Goal: Obtain resource: Download file/media

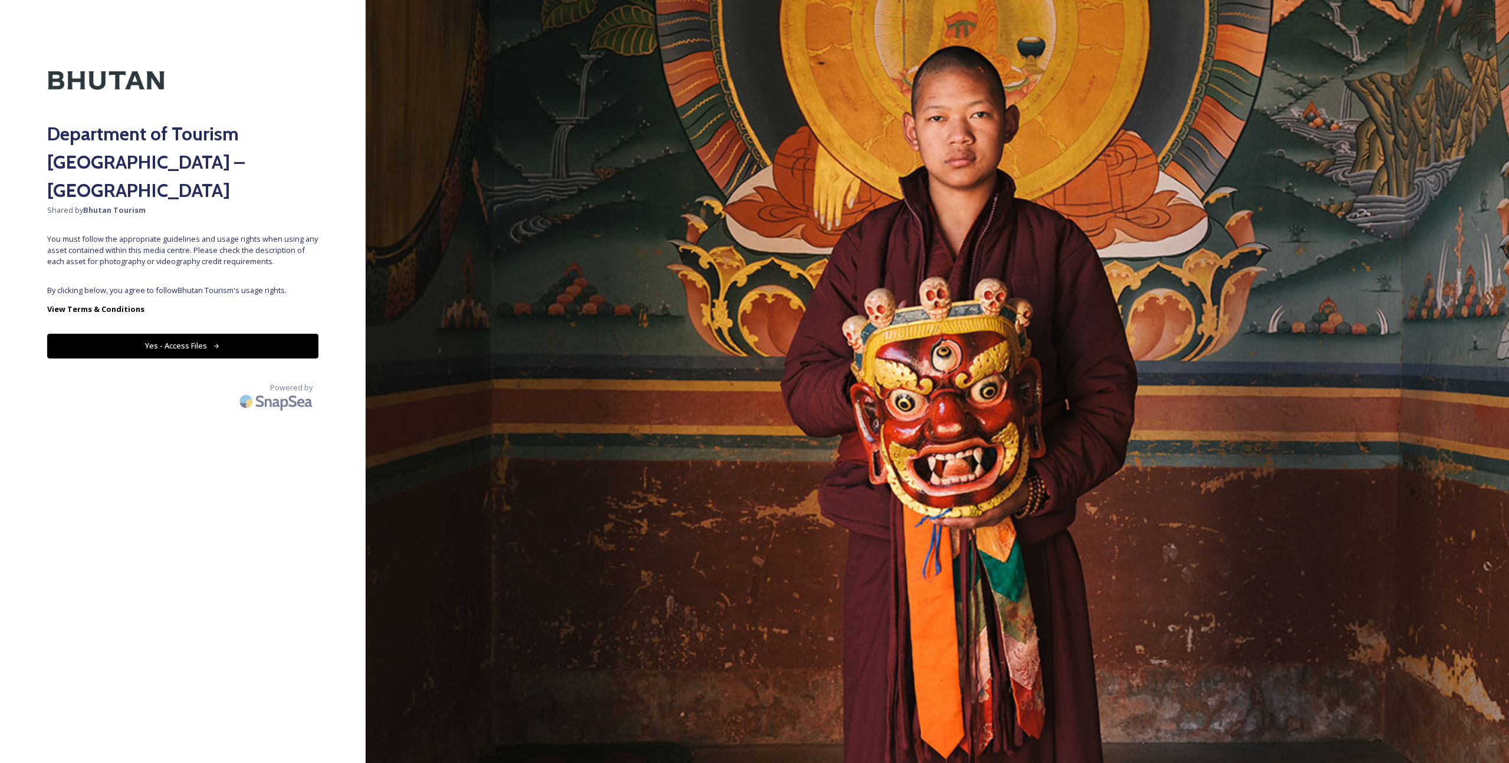
click at [205, 334] on button "Yes - Access Files" at bounding box center [182, 346] width 271 height 24
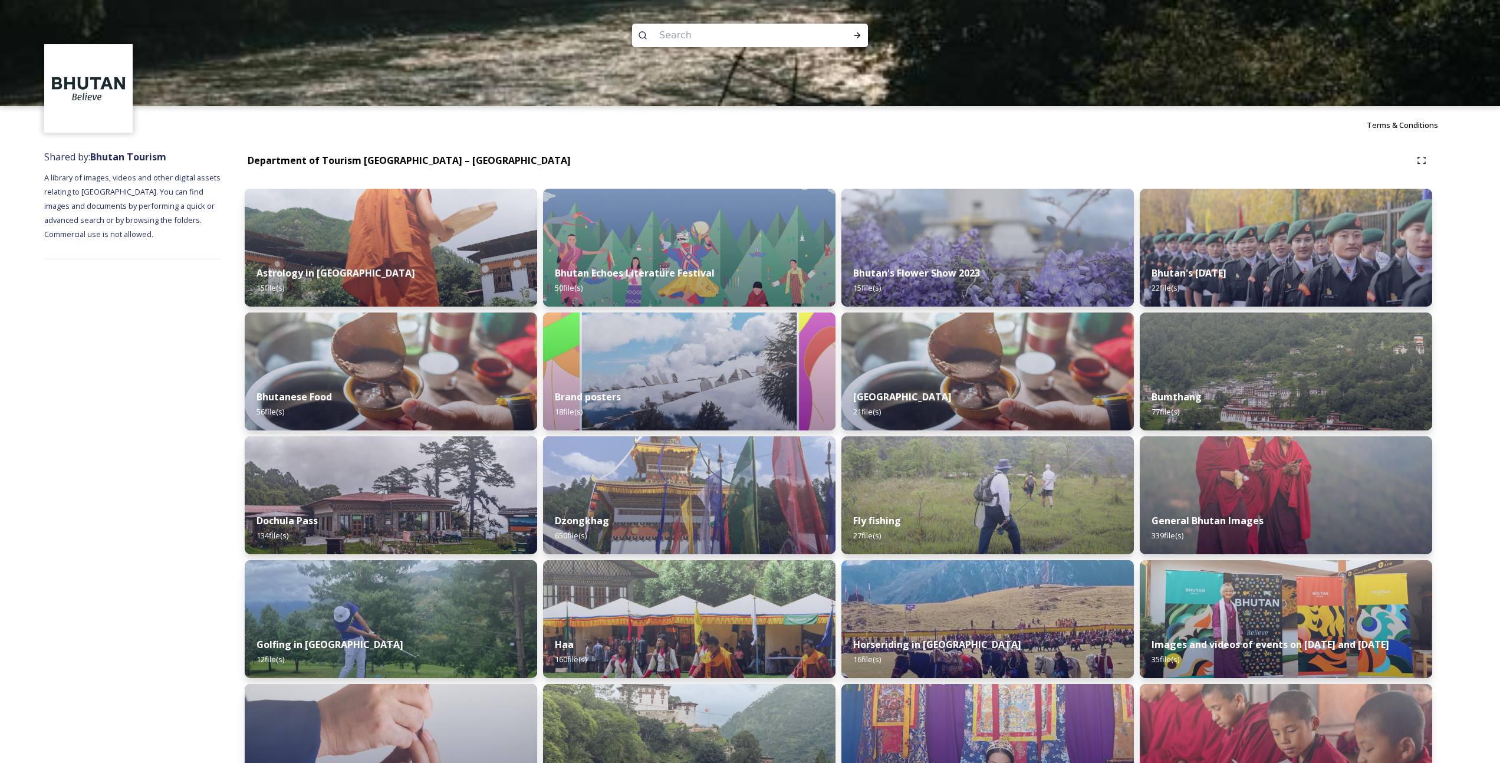
click at [711, 44] on input at bounding box center [734, 35] width 162 height 26
type input "paro"
click at [859, 37] on icon at bounding box center [858, 35] width 6 height 6
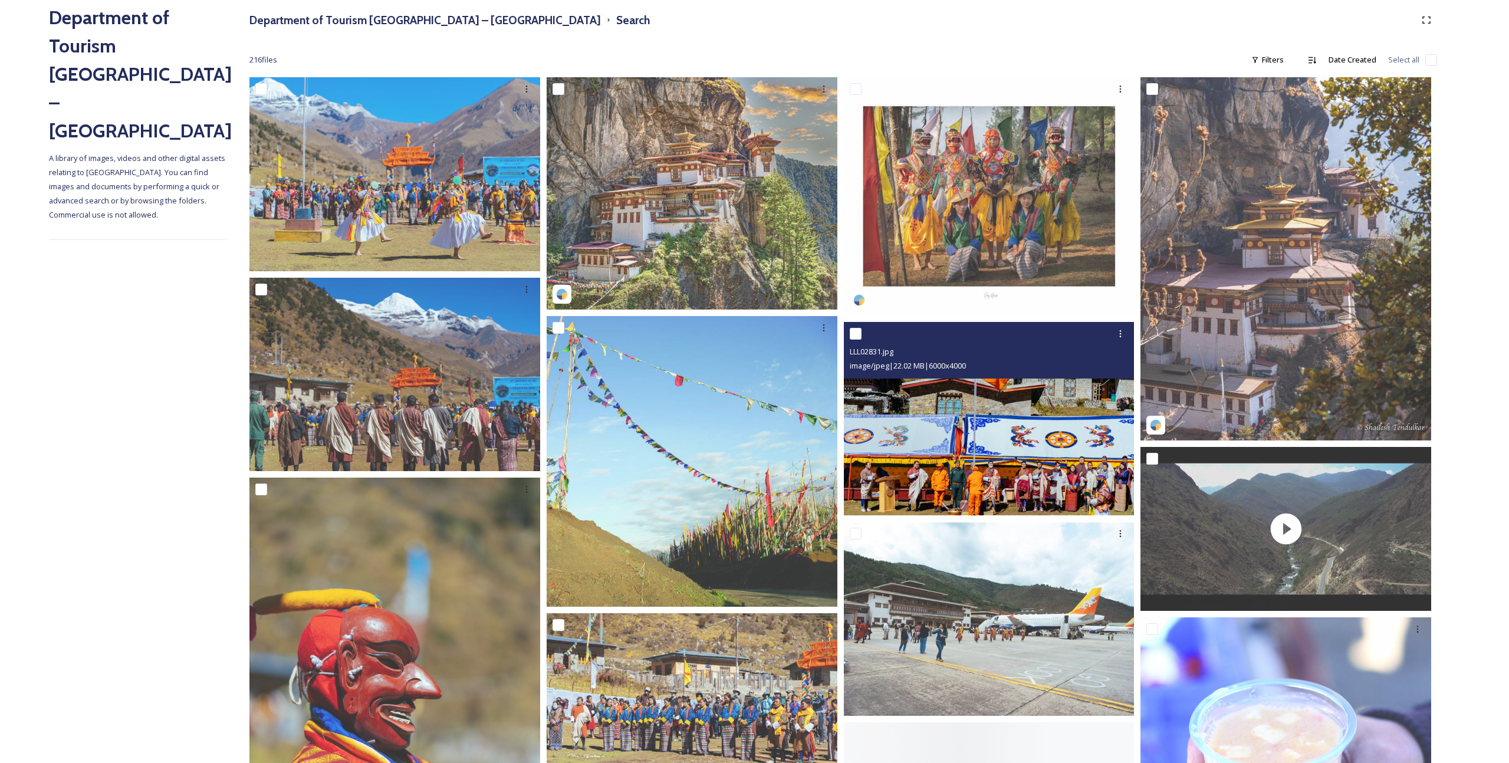
scroll to position [205, 0]
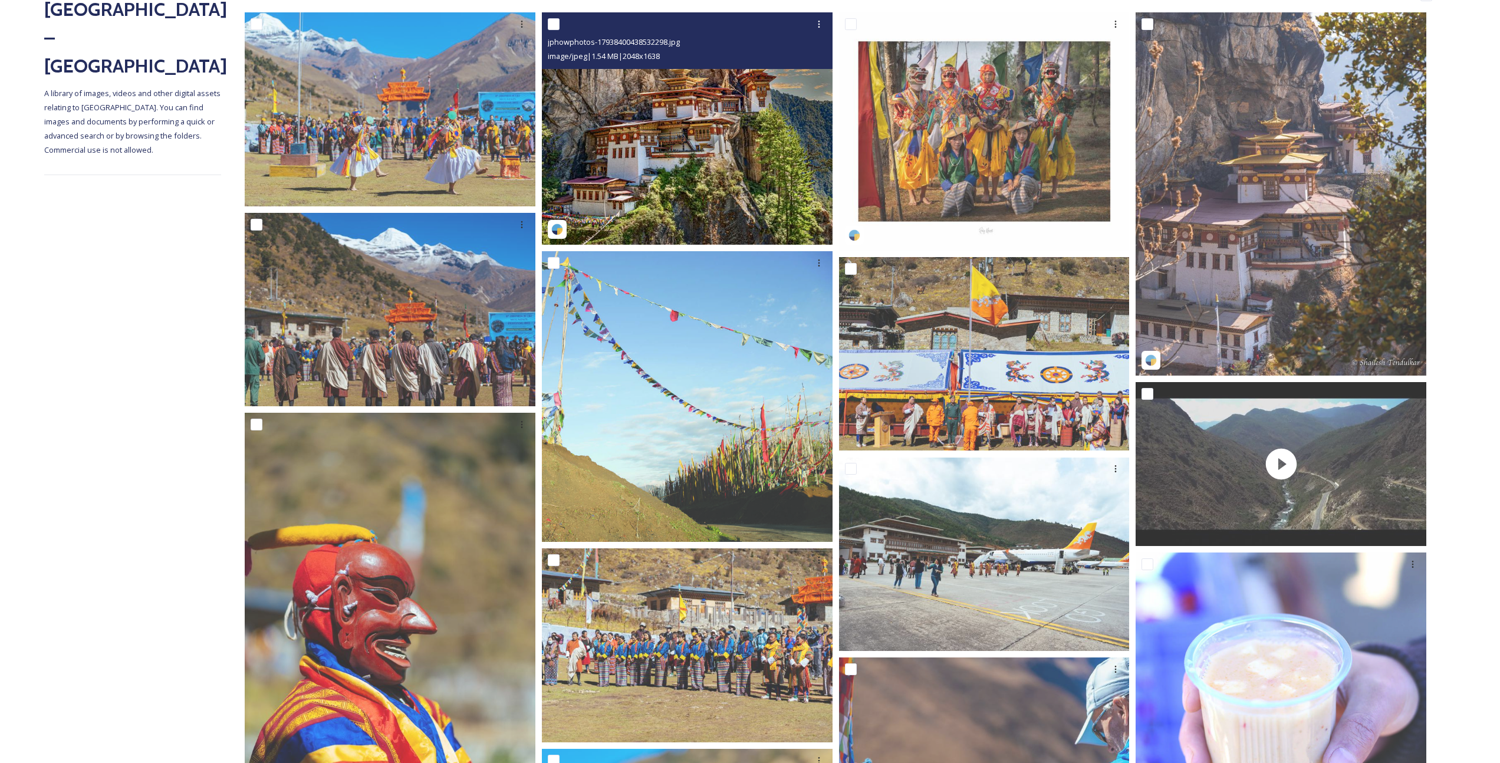
click at [751, 162] on img at bounding box center [687, 128] width 291 height 232
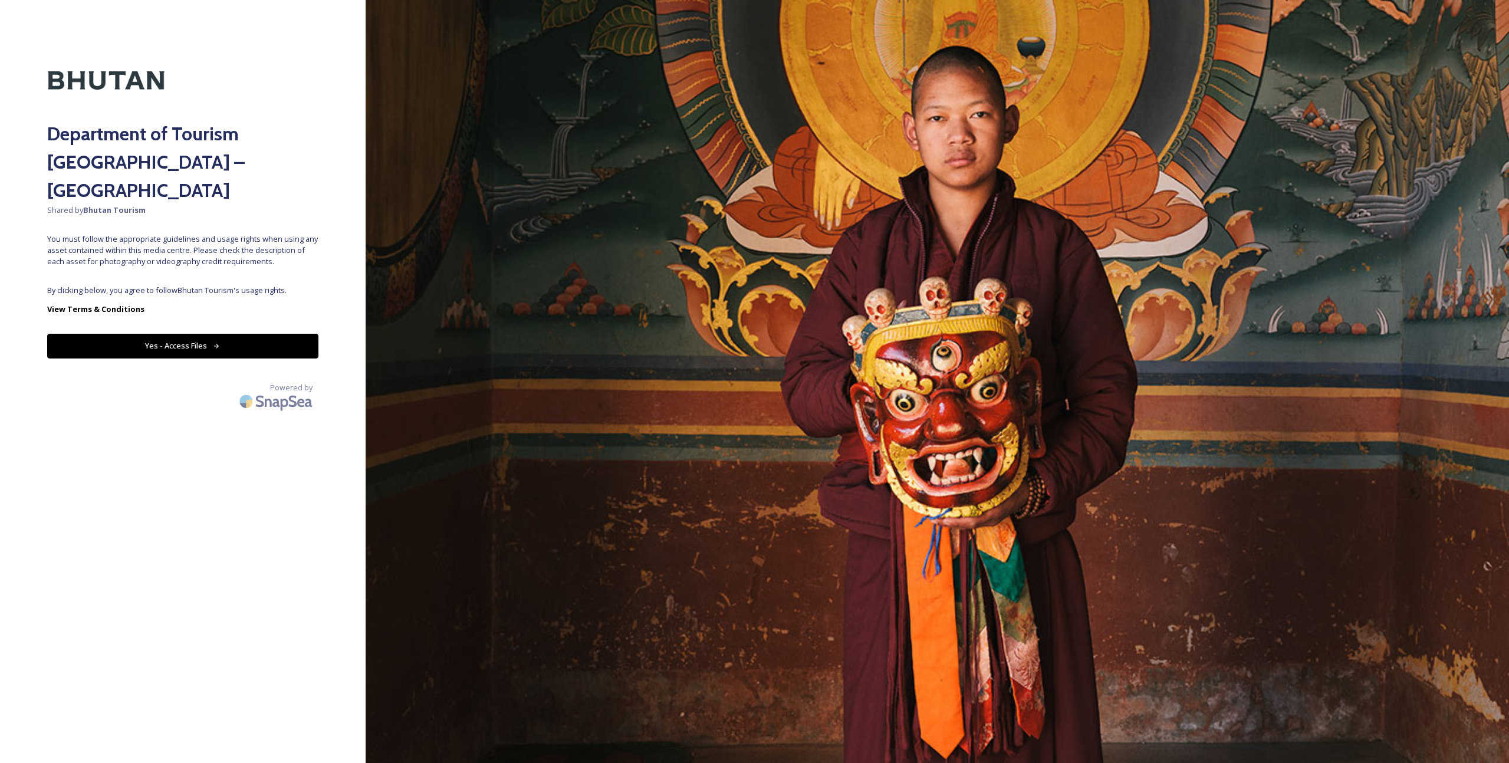
click at [214, 344] on icon at bounding box center [216, 346] width 5 height 5
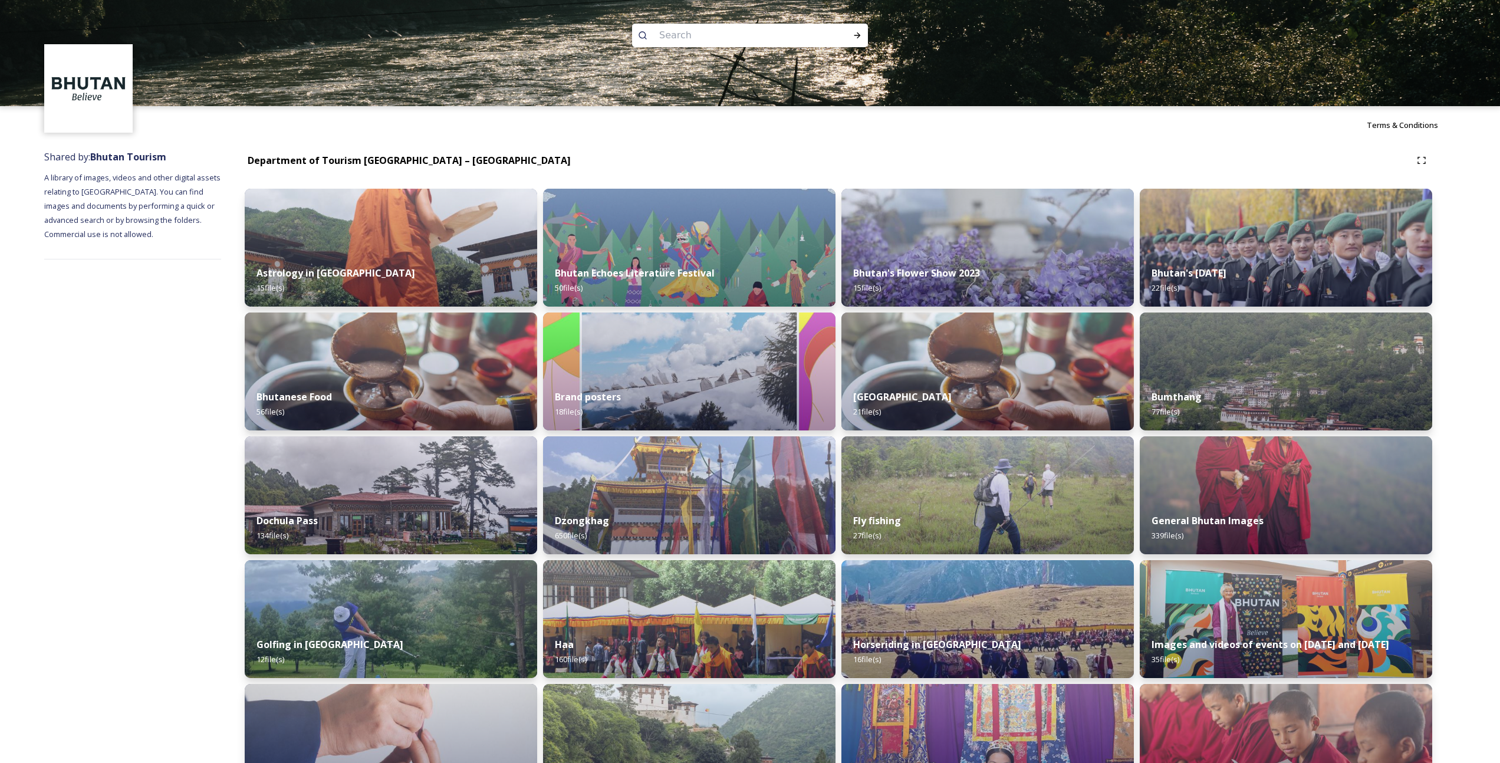
click at [670, 33] on input at bounding box center [734, 35] width 162 height 26
type input "paro"
click at [861, 34] on icon at bounding box center [857, 35] width 9 height 9
